Goal: Information Seeking & Learning: Learn about a topic

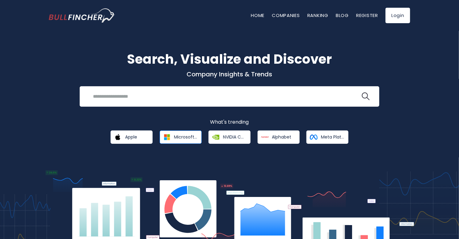
click at [182, 136] on span "Microsoft Corporation" at bounding box center [185, 137] width 23 height 6
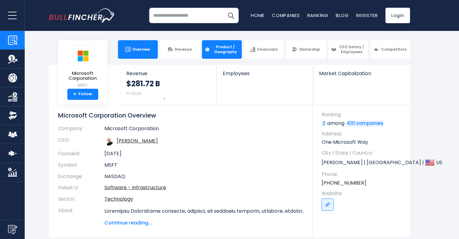
click at [231, 52] on span "Product / Geography" at bounding box center [225, 49] width 27 height 10
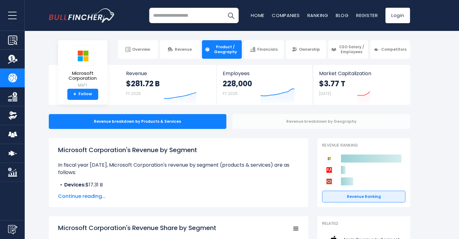
click at [283, 124] on div "Revenue breakdown by Geography" at bounding box center [320, 121] width 177 height 15
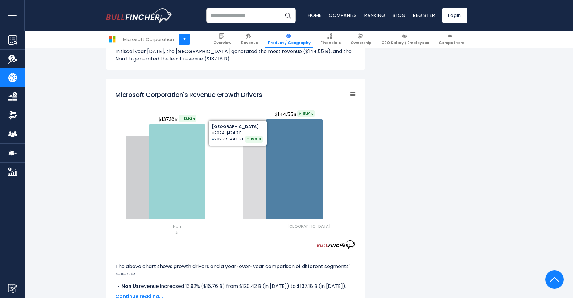
scroll to position [667, 0]
